Goal: Task Accomplishment & Management: Complete application form

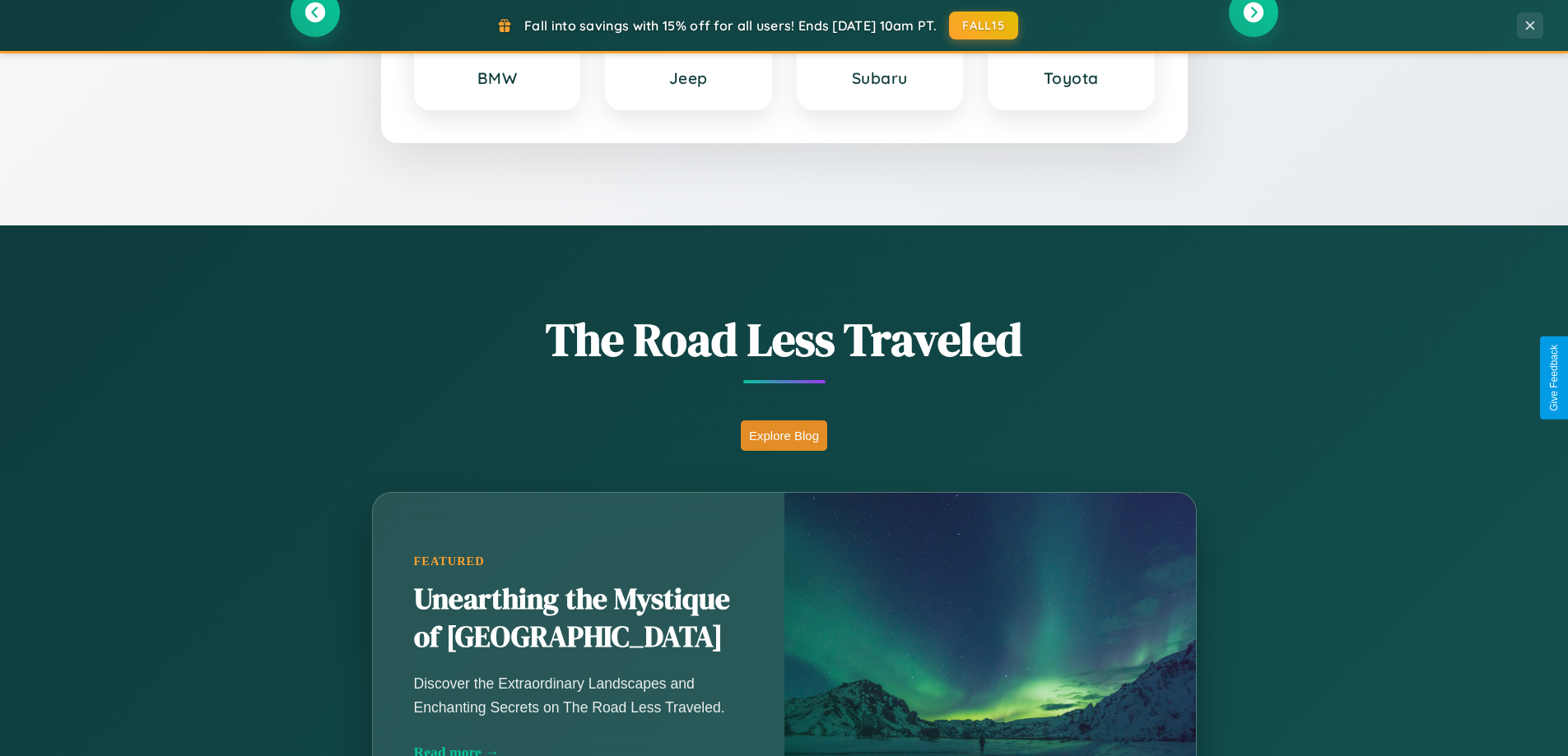
scroll to position [3166, 0]
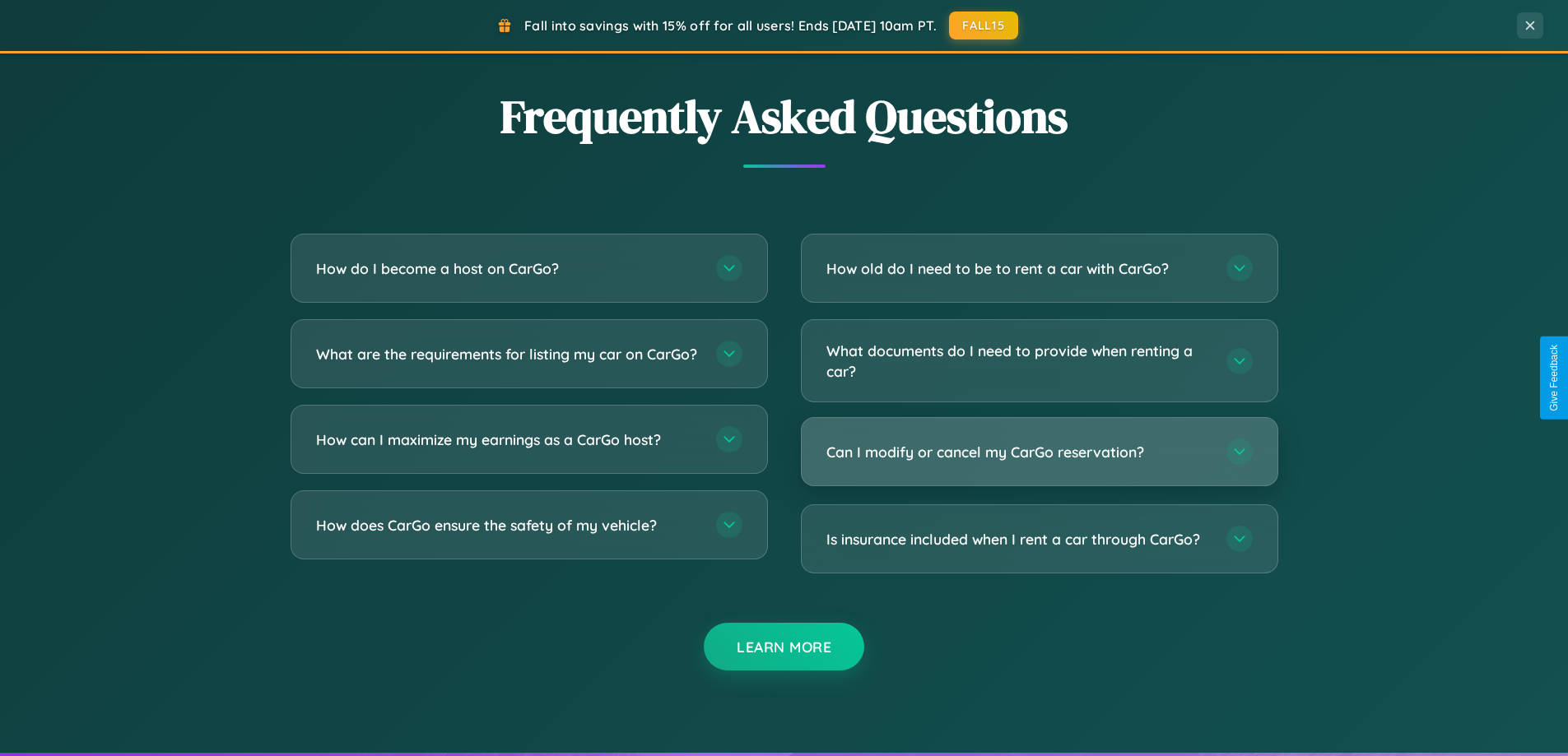
click at [1039, 452] on h3 "Can I modify or cancel my CarGo reservation?" at bounding box center [1019, 452] width 384 height 21
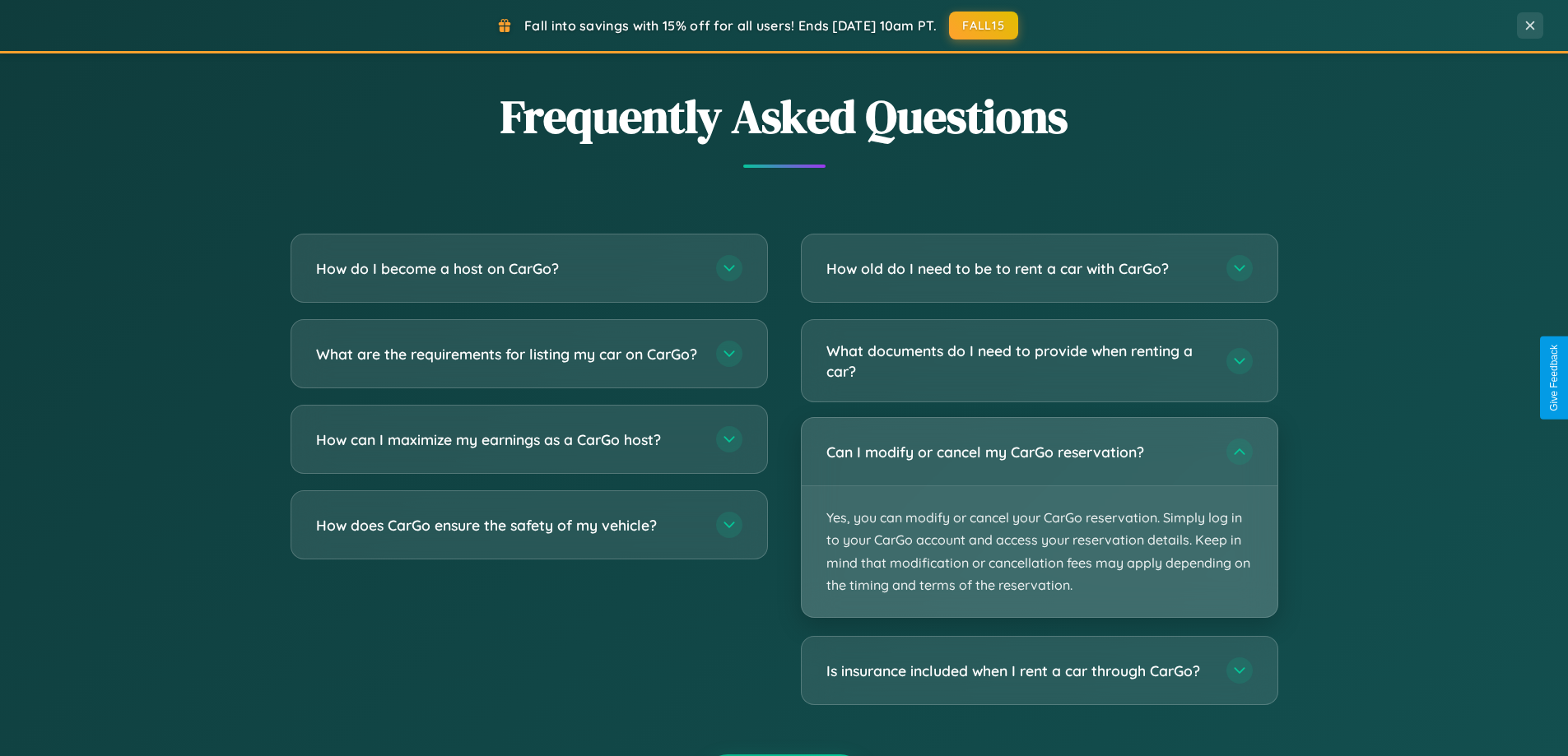
click at [1039, 518] on p "Yes, you can modify or cancel your CarGo reservation. Simply log in to your Car…" at bounding box center [1039, 551] width 475 height 131
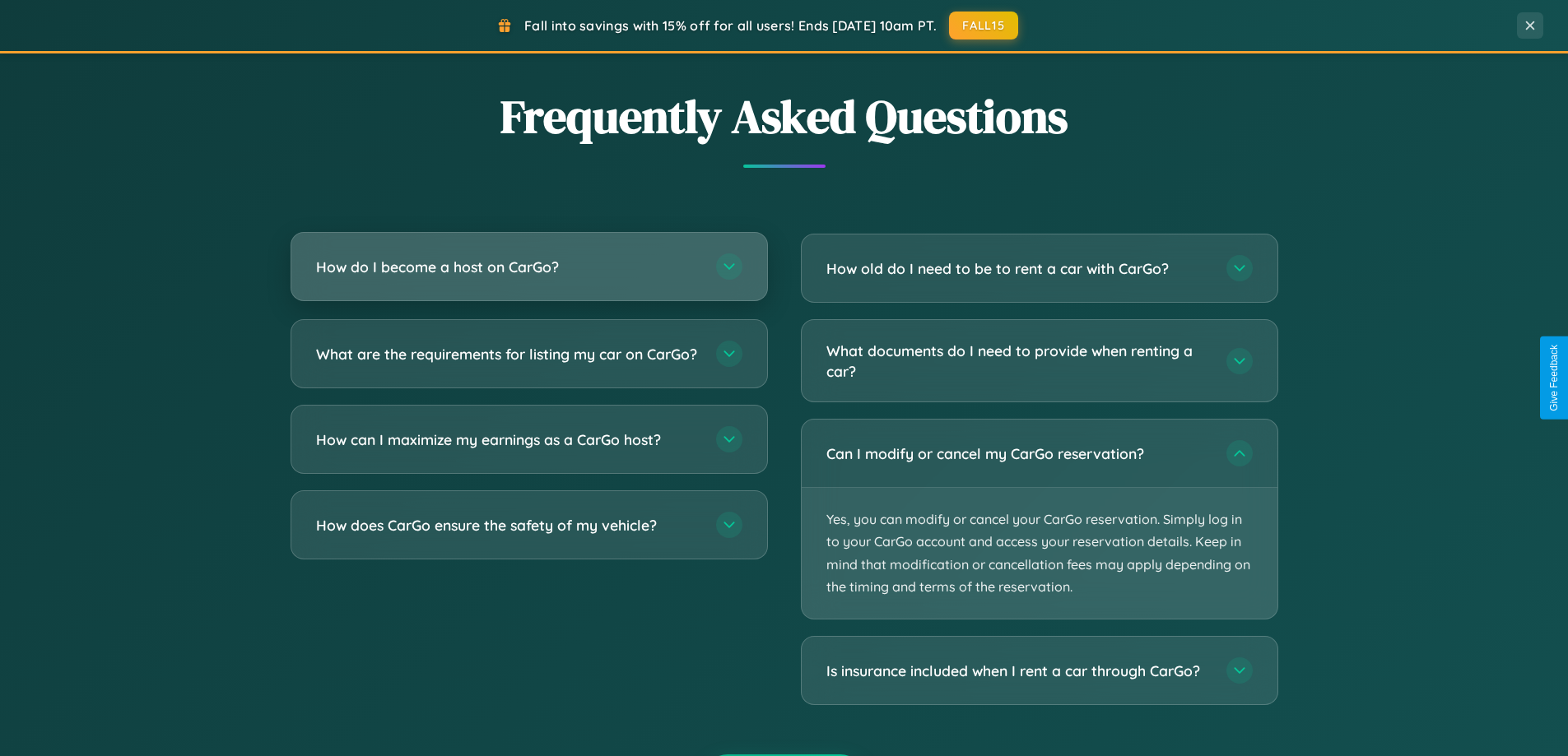
click at [528, 267] on h3 "How do I become a host on CarGo?" at bounding box center [508, 267] width 384 height 21
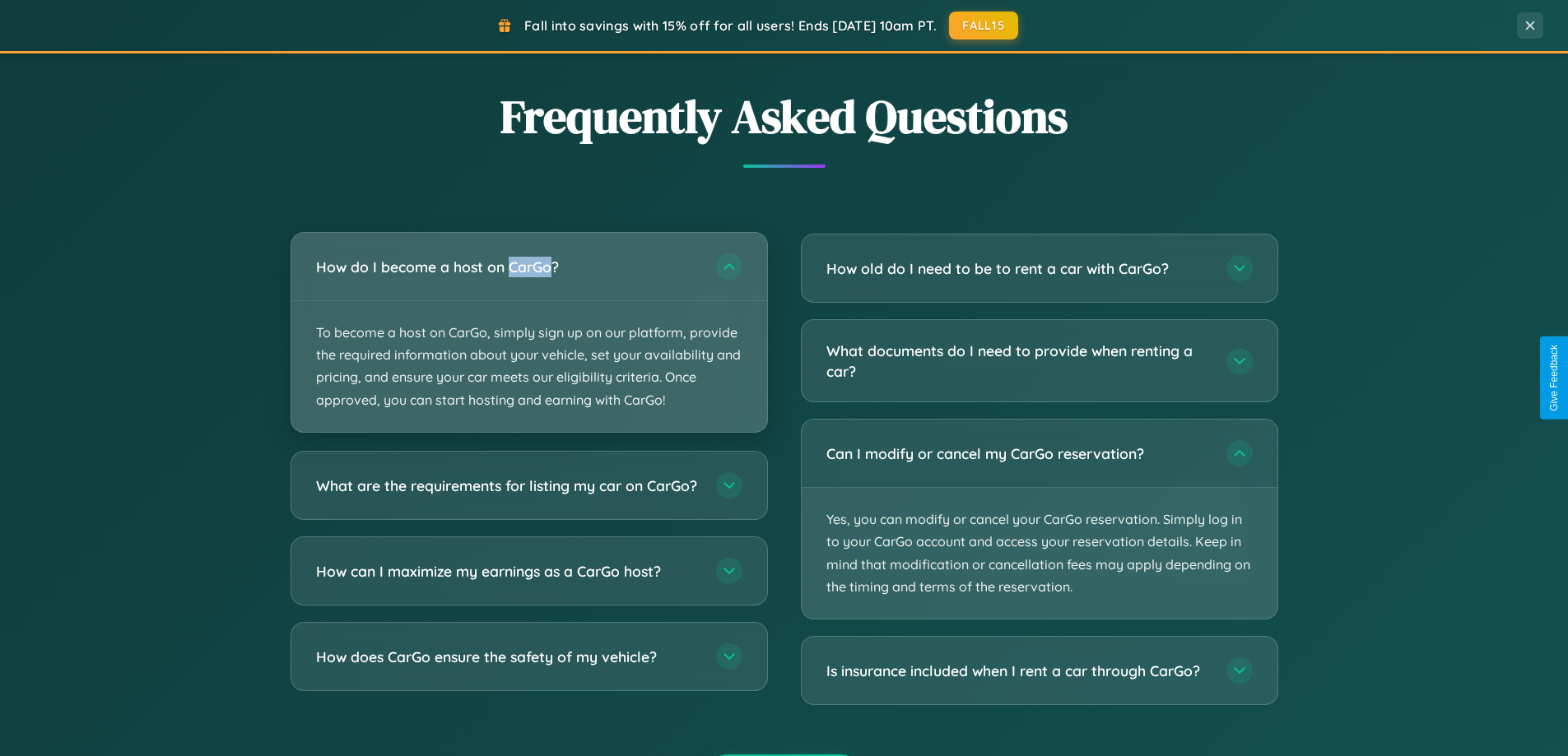
scroll to position [2643, 0]
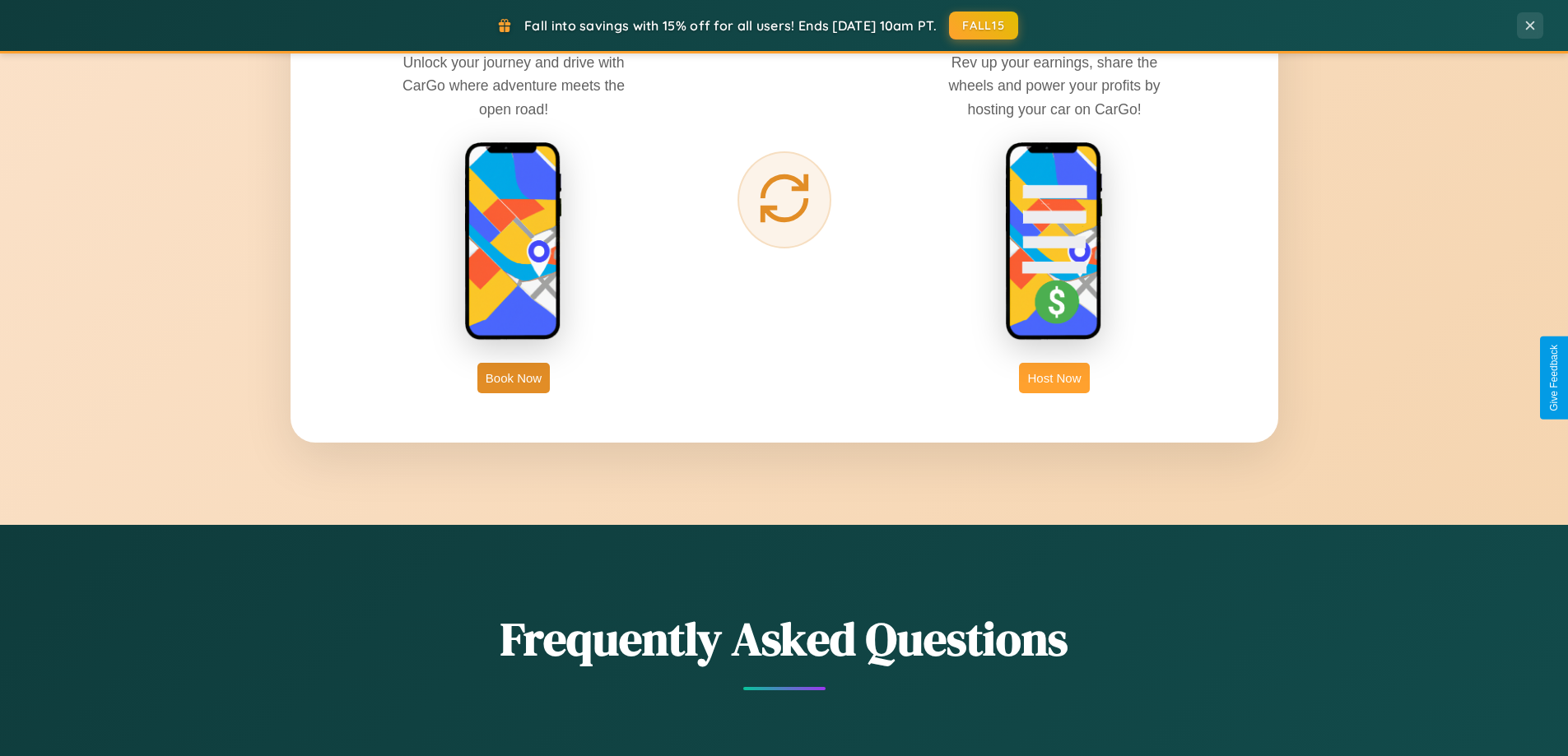
click at [1055, 378] on button "Host Now" at bounding box center [1053, 378] width 70 height 30
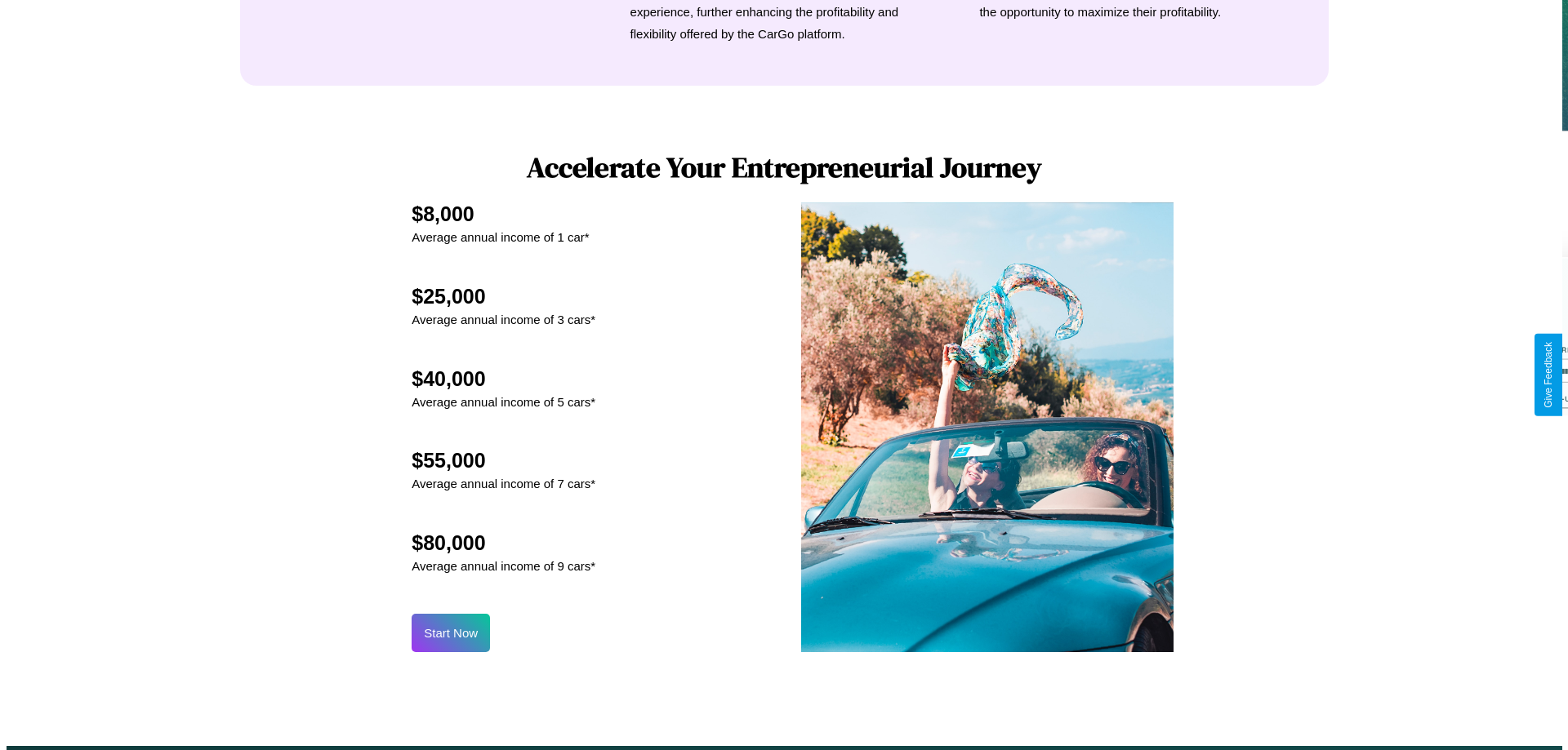
scroll to position [1702, 0]
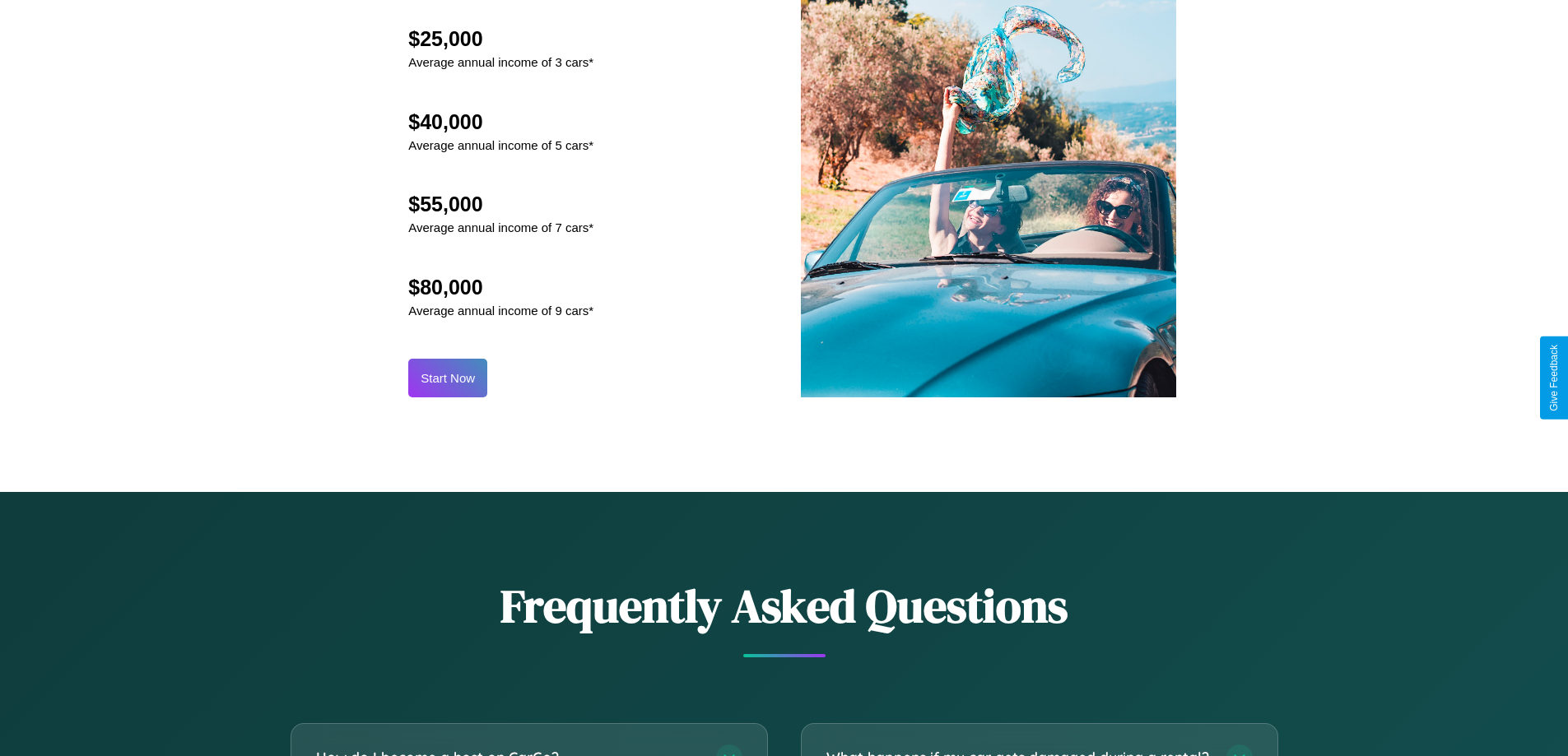
click at [448, 378] on button "Start Now" at bounding box center [448, 378] width 79 height 39
